Goal: Find specific page/section: Find specific page/section

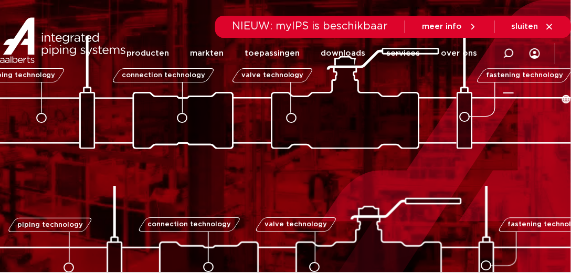
click at [503, 57] on icon at bounding box center [508, 53] width 11 height 11
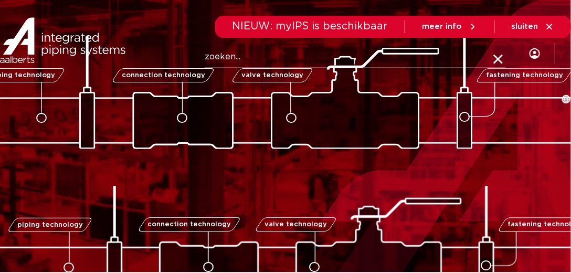
paste input "1.4404"
type input "1.4404"
click button "Zoeken" at bounding box center [0, 0] width 0 height 0
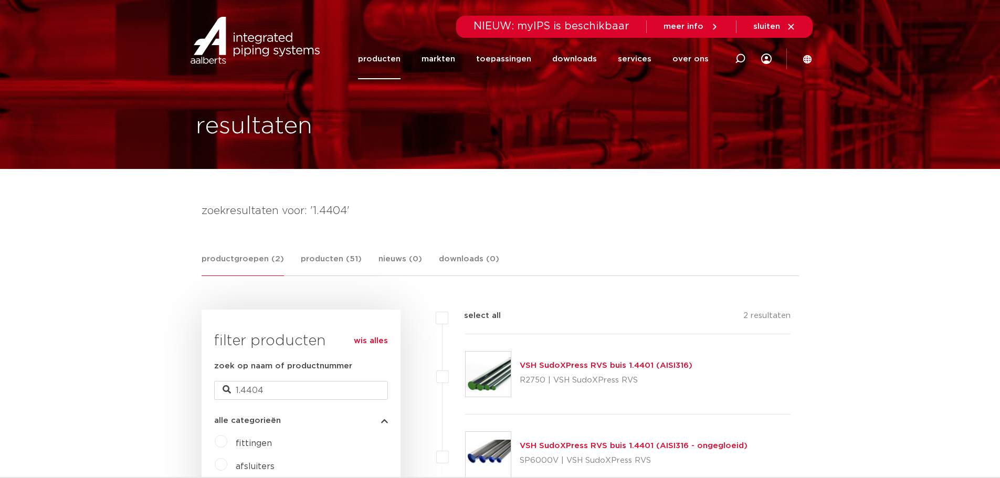
click at [395, 60] on link "producten" at bounding box center [379, 59] width 43 height 40
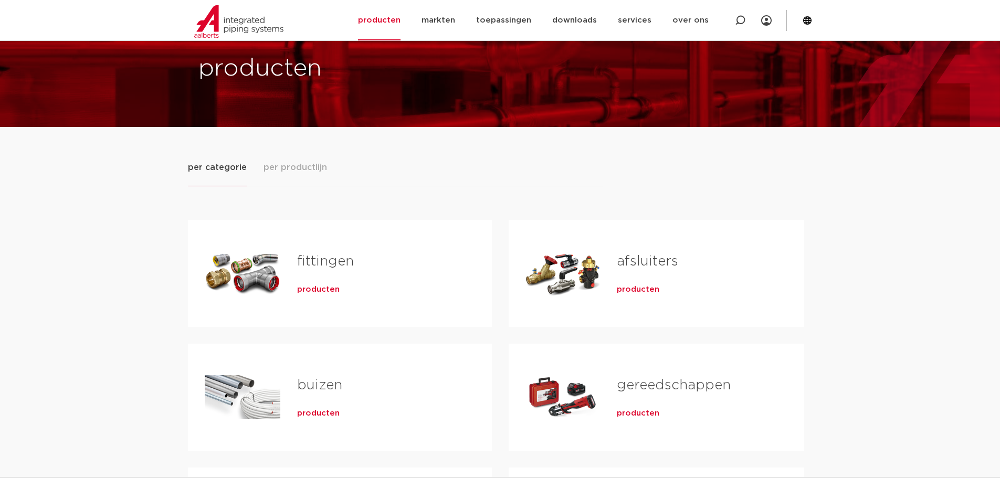
scroll to position [53, 0]
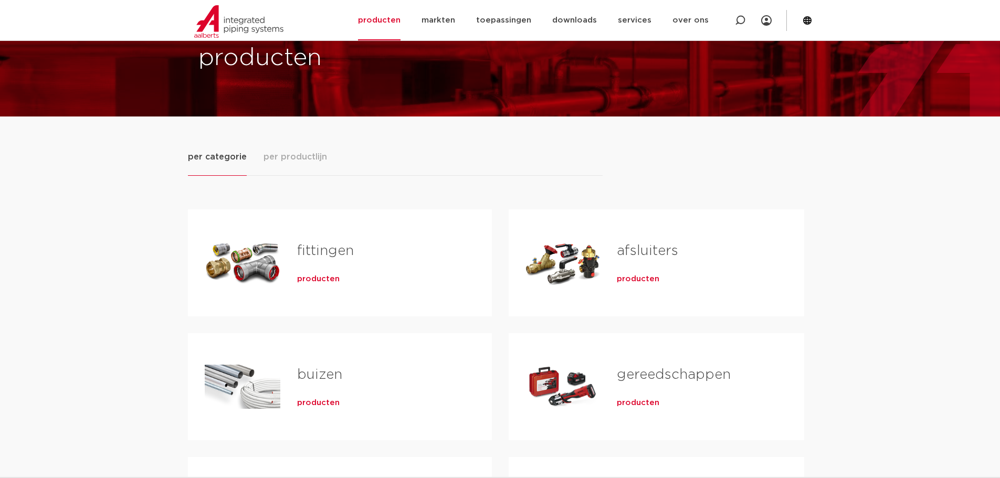
click at [302, 402] on span "producten" at bounding box center [318, 403] width 43 height 11
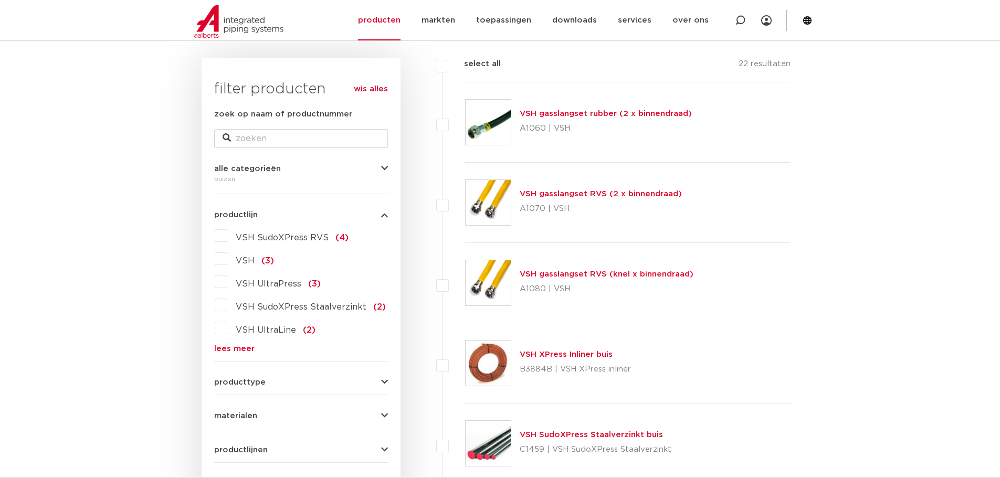
scroll to position [263, 0]
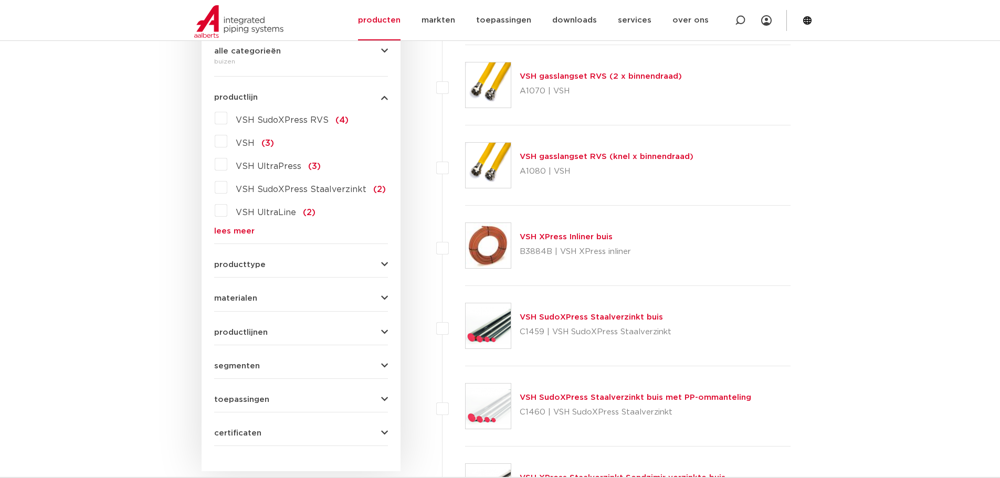
click at [270, 406] on form "zoek op naam of productnummer alle categorieën buizen [GEOGRAPHIC_DATA] afsluit…" at bounding box center [301, 219] width 174 height 456
click at [229, 400] on span "toepassingen" at bounding box center [241, 400] width 55 height 8
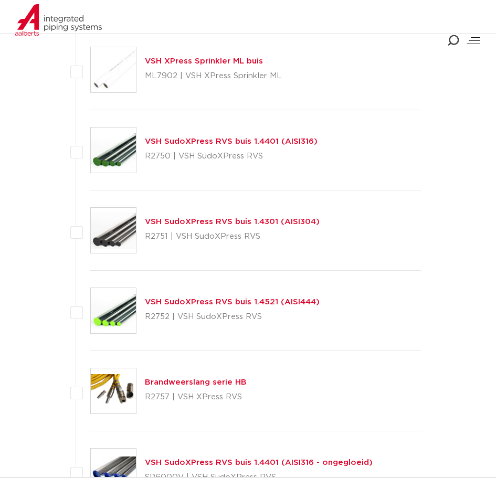
scroll to position [1418, 0]
